Goal: Information Seeking & Learning: Learn about a topic

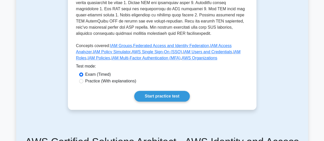
scroll to position [282, 0]
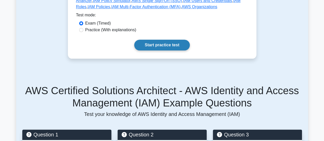
click at [160, 40] on link "Start practice test" at bounding box center [162, 45] width 56 height 11
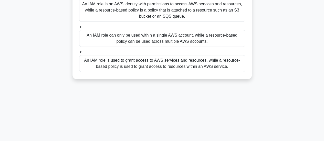
scroll to position [77, 0]
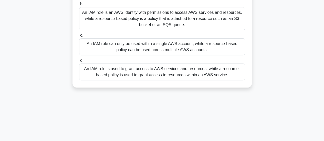
click at [127, 21] on div "An IAM role is an AWS identity with permissions to access AWS services and reso…" at bounding box center [162, 18] width 166 height 23
click at [79, 6] on input "b. An IAM role is an AWS identity with permissions to access AWS services and r…" at bounding box center [79, 4] width 0 height 3
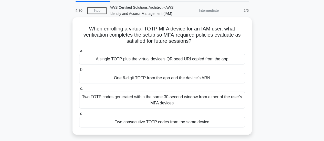
scroll to position [26, 0]
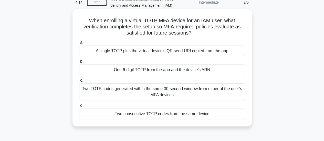
click at [112, 50] on div "A single TOTP plus the virtual device’s QR seed URI copied from the app" at bounding box center [162, 51] width 166 height 11
click at [79, 44] on input "a. A single TOTP plus the virtual device’s QR seed URI copied from the app" at bounding box center [79, 42] width 0 height 3
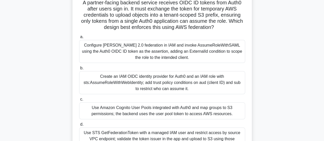
scroll to position [51, 0]
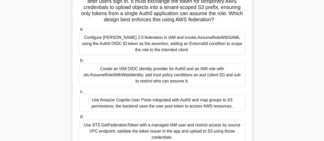
click at [176, 73] on div "Create an IAM OIDC identity provider for Auth0 and an IAM role with sts:AssumeR…" at bounding box center [162, 75] width 166 height 23
click at [79, 62] on input "b. Create an IAM OIDC identity provider for Auth0 and an IAM role with sts:Assu…" at bounding box center [79, 60] width 0 height 3
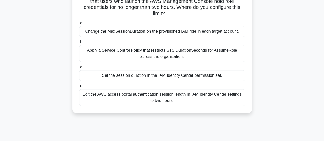
click at [160, 56] on div "Apply a Service Control Policy that restricts STS DurationSeconds for AssumeRol…" at bounding box center [162, 53] width 166 height 17
click at [79, 44] on input "b. Apply a Service Control Policy that restricts STS DurationSeconds for Assume…" at bounding box center [79, 41] width 0 height 3
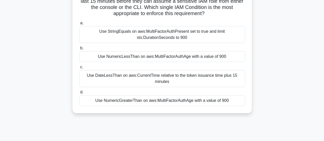
click at [169, 37] on div "Use StringEquals on aws:MultiFactorAuthPresent set to true and limit sts:Durati…" at bounding box center [162, 34] width 166 height 17
click at [79, 25] on input "a. Use StringEquals on aws:MultiFactorAuthPresent set to true and limit sts:Dur…" at bounding box center [79, 23] width 0 height 3
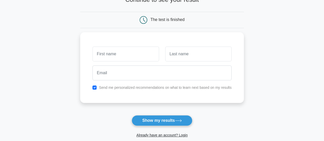
scroll to position [51, 0]
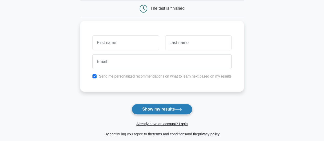
click at [174, 113] on button "Show my results" at bounding box center [162, 109] width 60 height 11
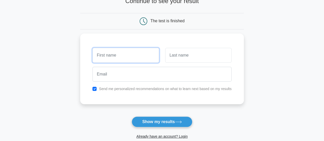
scroll to position [0, 0]
